Goal: Find specific page/section: Find specific page/section

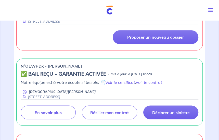
scroll to position [280, 0]
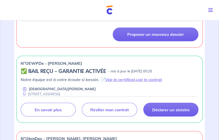
click at [211, 9] on icon "Toggle navigation" at bounding box center [210, 10] width 5 height 5
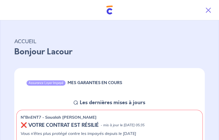
scroll to position [0, 0]
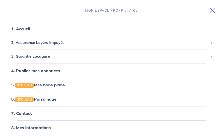
click at [212, 9] on icon "Toggle navigation" at bounding box center [211, 10] width 5 height 5
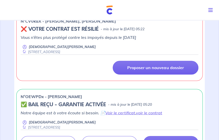
scroll to position [255, 0]
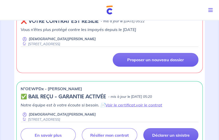
click at [37, 86] on p "n°OEWPDx - [PERSON_NAME]" at bounding box center [51, 89] width 61 height 6
copy p "OEWPDx"
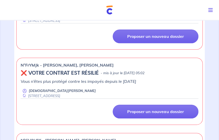
scroll to position [0, 0]
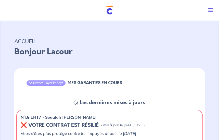
click at [212, 11] on icon "Toggle navigation" at bounding box center [210, 10] width 5 height 5
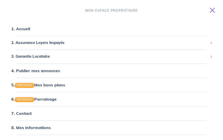
click at [212, 11] on icon "Toggle navigation" at bounding box center [211, 10] width 5 height 5
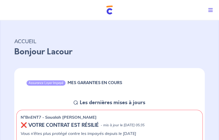
click at [211, 10] on icon "Toggle navigation" at bounding box center [210, 10] width 5 height 5
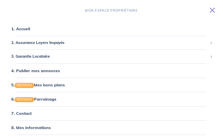
click at [211, 10] on icon "Toggle navigation" at bounding box center [211, 10] width 5 height 5
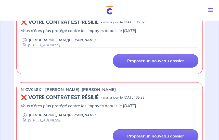
scroll to position [255, 0]
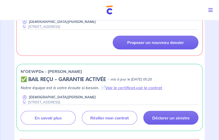
scroll to position [280, 0]
